Goal: Navigation & Orientation: Find specific page/section

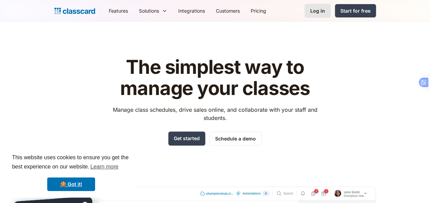
click at [324, 13] on div "Log in" at bounding box center [317, 10] width 15 height 7
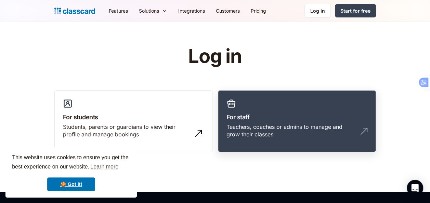
click at [263, 121] on h3 "For staff" at bounding box center [297, 117] width 141 height 9
